Goal: Check status: Check status

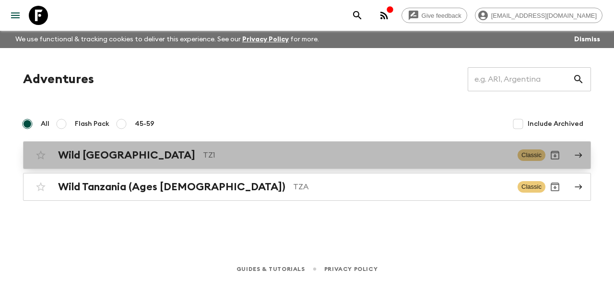
click at [203, 160] on p "TZ1" at bounding box center [356, 155] width 307 height 12
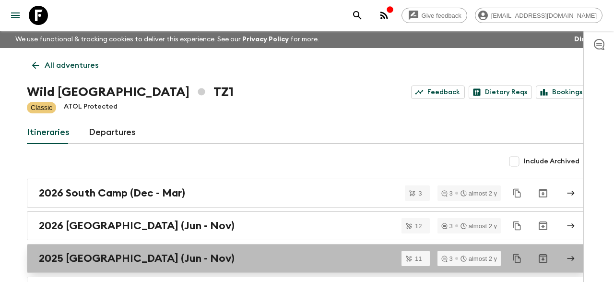
click at [151, 266] on link "2025 [GEOGRAPHIC_DATA] (Jun - Nov)" at bounding box center [307, 258] width 561 height 29
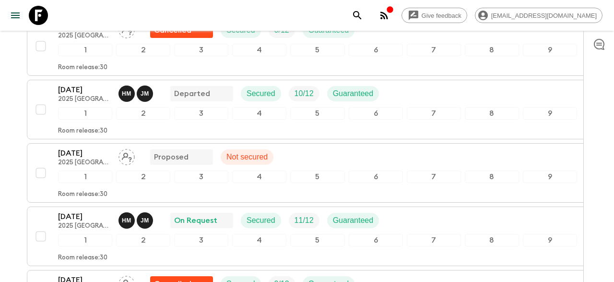
scroll to position [275, 0]
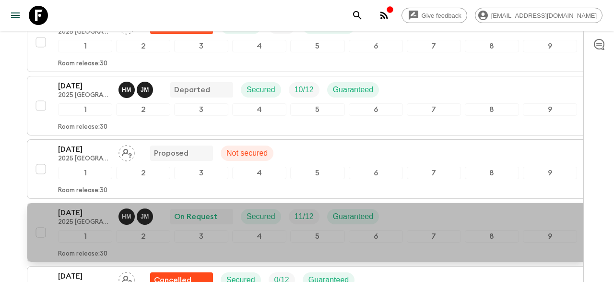
click at [112, 230] on div "1 2 3 4 5 6 7 8 9" at bounding box center [317, 236] width 519 height 12
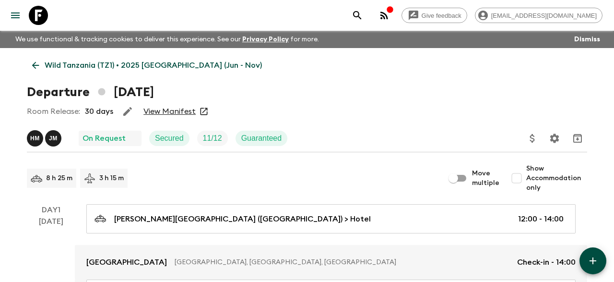
click at [177, 108] on link "View Manifest" at bounding box center [170, 112] width 52 height 10
